Goal: Check status: Check status

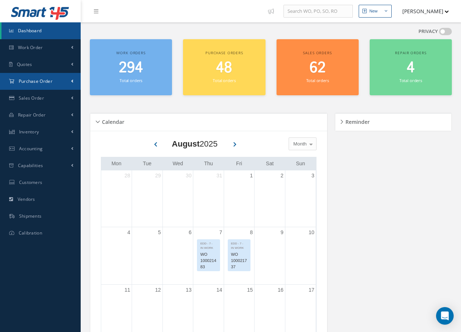
click at [55, 81] on link "Purchase Order" at bounding box center [40, 81] width 81 height 17
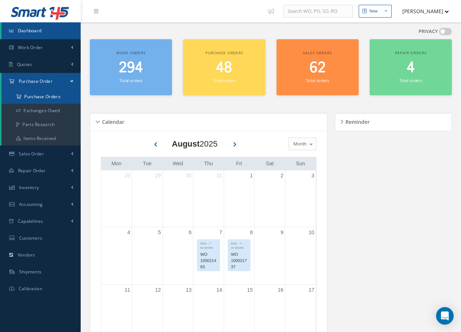
click at [49, 96] on a=1&status_id=2&status_id=3&status_id=5&collapsedFilters"] "Purchase Orders" at bounding box center [40, 97] width 79 height 14
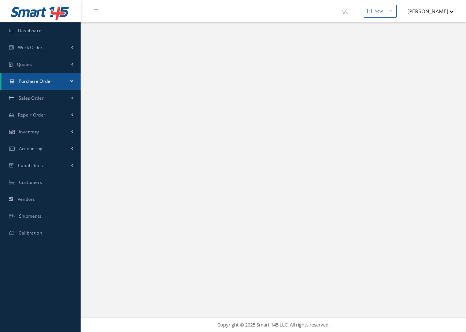
select select "25"
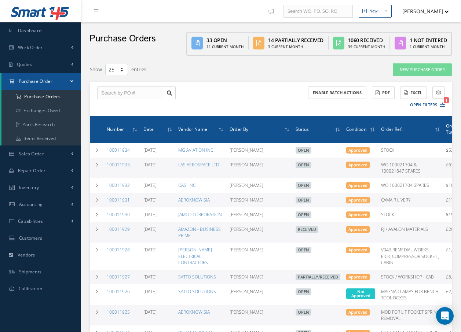
click at [99, 13] on link at bounding box center [98, 11] width 20 height 12
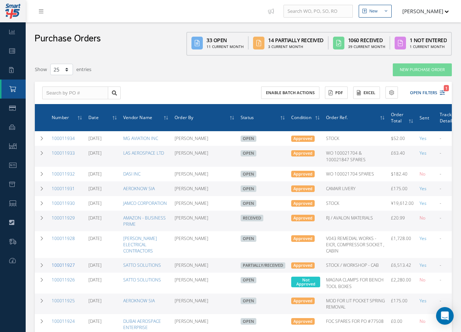
click at [63, 266] on link "100011927" at bounding box center [63, 265] width 23 height 6
select select "25"
